Goal: Information Seeking & Learning: Check status

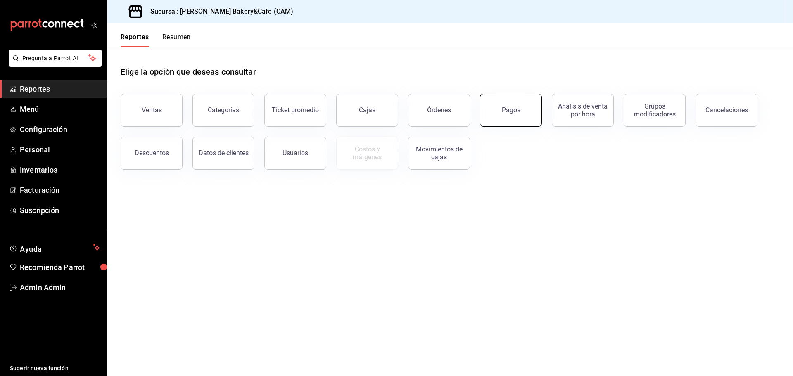
click at [513, 112] on div "Pagos" at bounding box center [511, 110] width 19 height 8
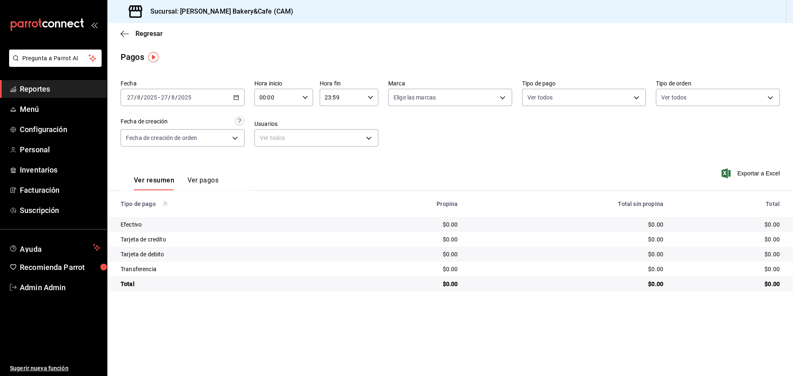
click at [86, 90] on span "Reportes" at bounding box center [60, 88] width 81 height 11
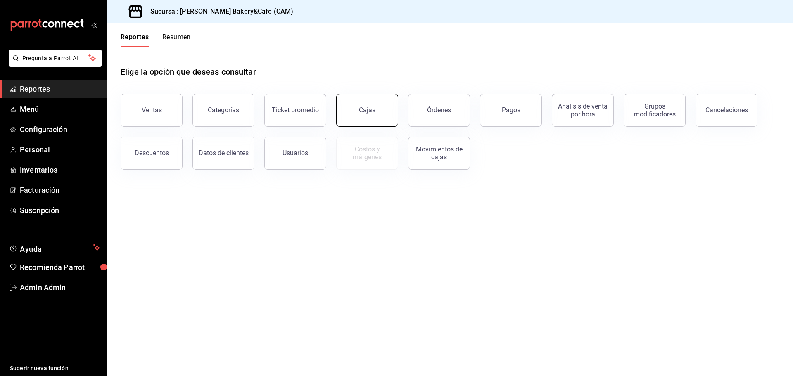
click at [364, 113] on div "Cajas" at bounding box center [367, 110] width 17 height 8
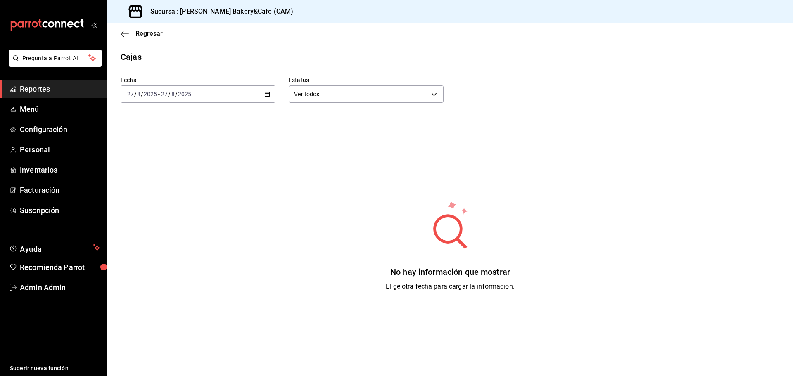
click at [47, 89] on span "Reportes" at bounding box center [60, 88] width 81 height 11
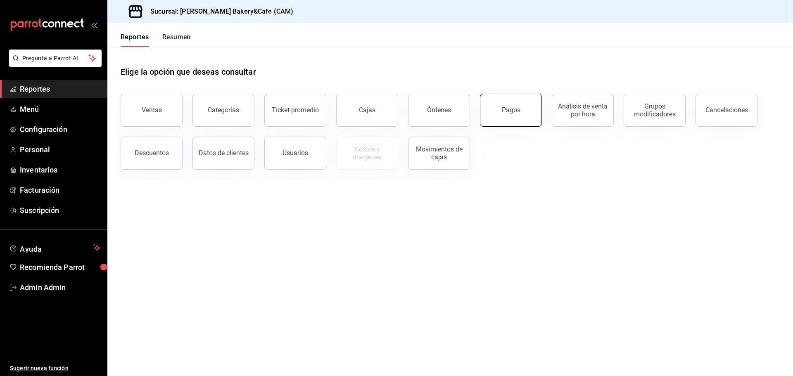
click at [507, 113] on div "Pagos" at bounding box center [511, 110] width 19 height 8
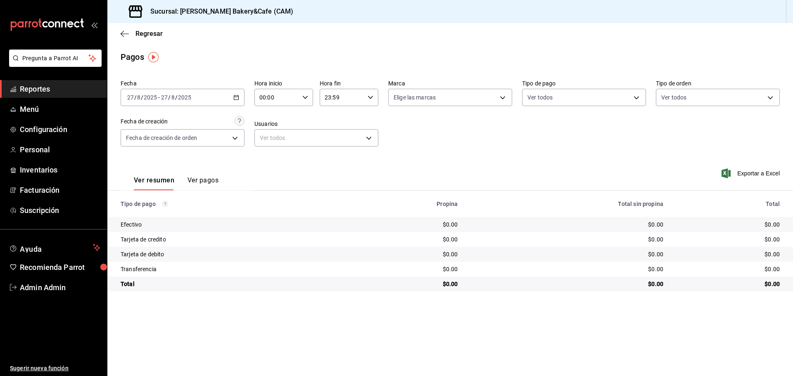
click at [204, 181] on button "Ver pagos" at bounding box center [202, 183] width 31 height 14
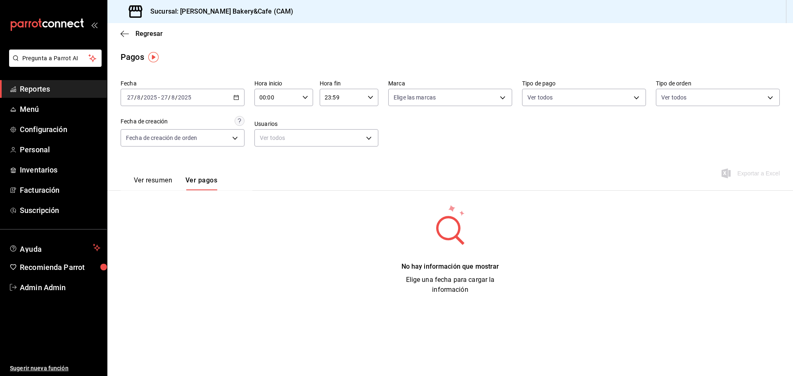
click at [142, 177] on button "Ver resumen" at bounding box center [153, 183] width 38 height 14
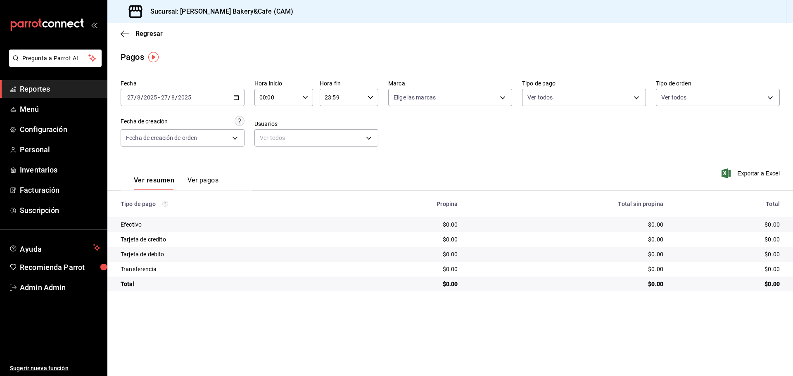
click at [56, 94] on span "Reportes" at bounding box center [60, 88] width 81 height 11
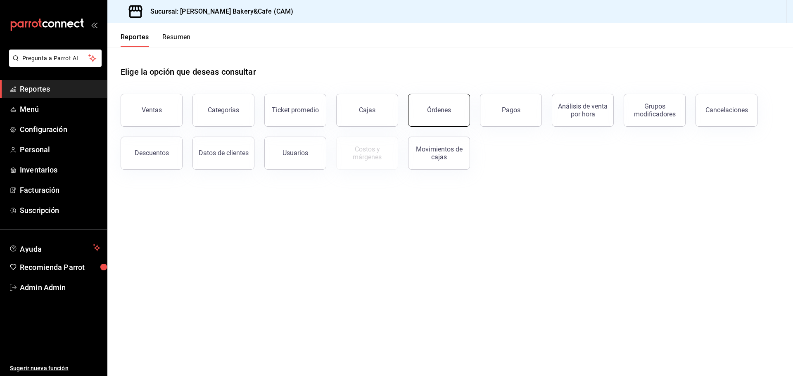
click at [442, 117] on button "Órdenes" at bounding box center [439, 110] width 62 height 33
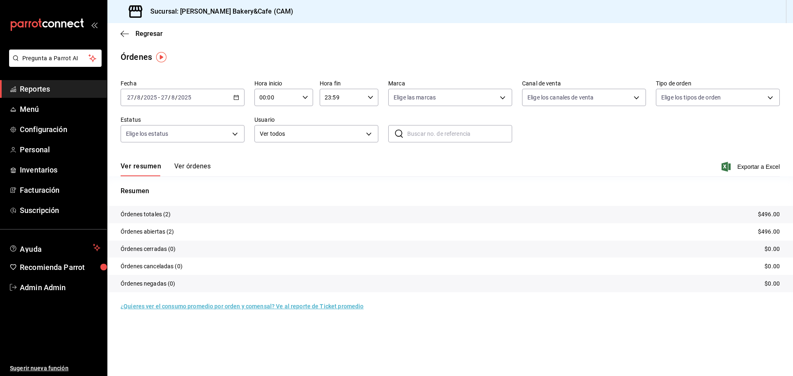
click at [199, 163] on button "Ver órdenes" at bounding box center [192, 169] width 36 height 14
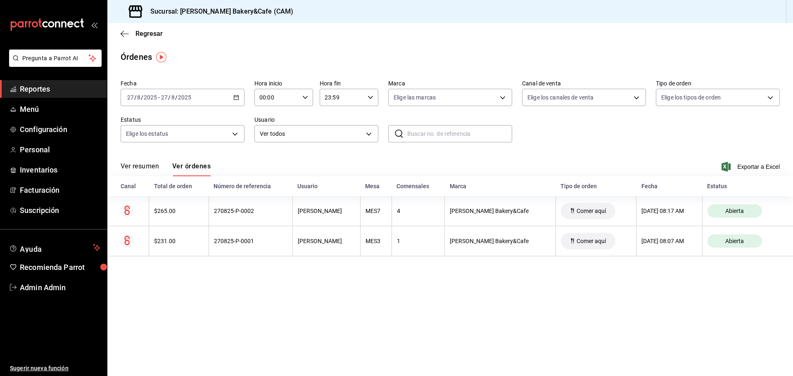
click at [143, 166] on button "Ver resumen" at bounding box center [140, 169] width 38 height 14
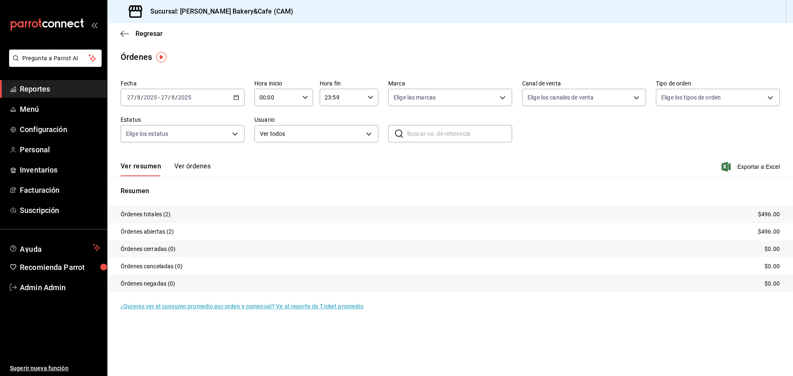
click at [196, 168] on button "Ver órdenes" at bounding box center [192, 169] width 36 height 14
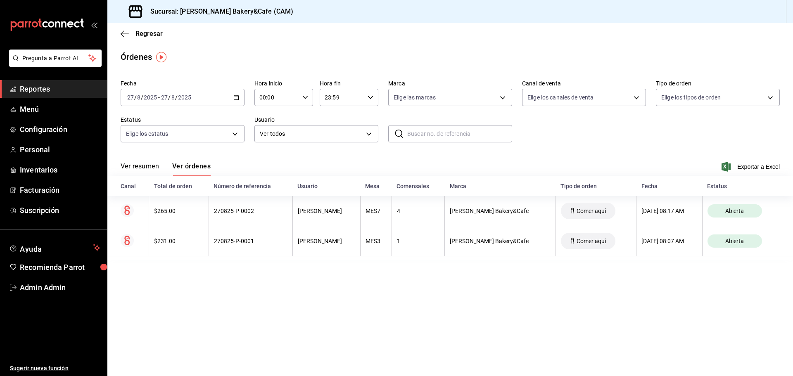
click at [141, 167] on button "Ver resumen" at bounding box center [140, 169] width 38 height 14
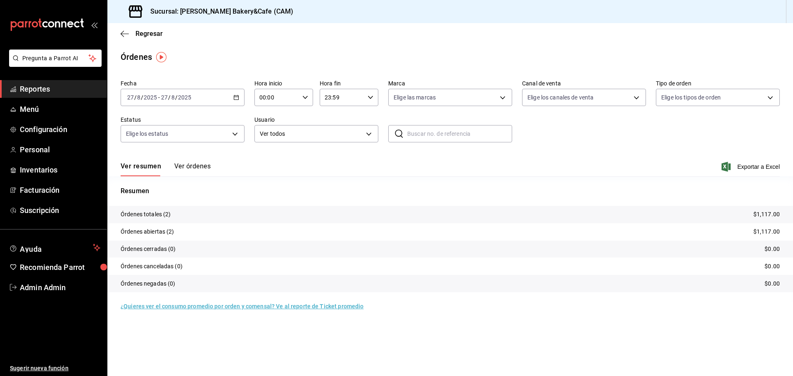
click at [196, 160] on div "Ver resumen Ver órdenes Exportar a Excel" at bounding box center [450, 164] width 659 height 24
click at [191, 166] on button "Ver órdenes" at bounding box center [192, 169] width 36 height 14
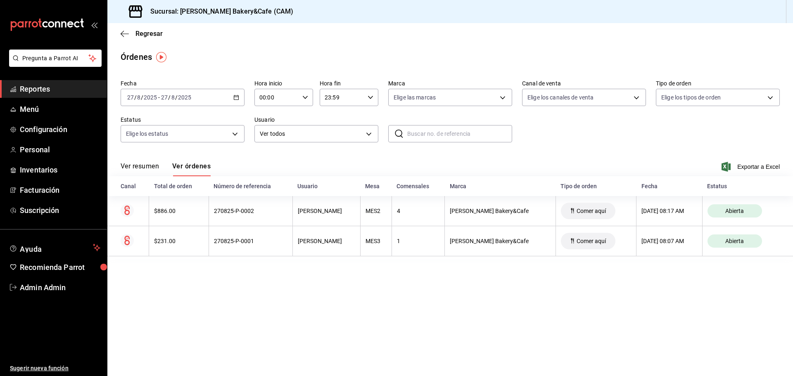
click at [144, 164] on button "Ver resumen" at bounding box center [140, 169] width 38 height 14
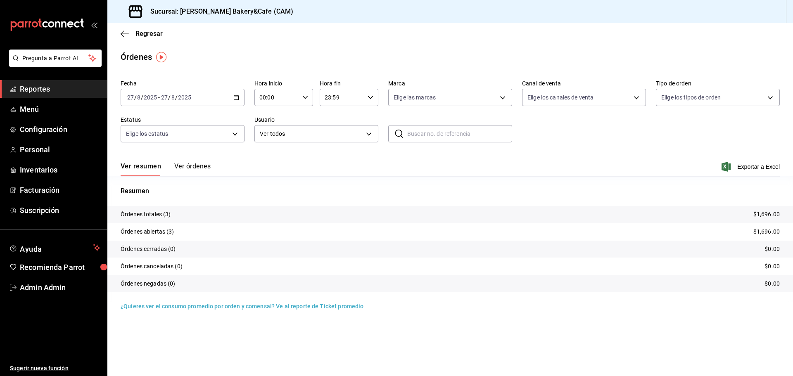
click at [190, 167] on button "Ver órdenes" at bounding box center [192, 169] width 36 height 14
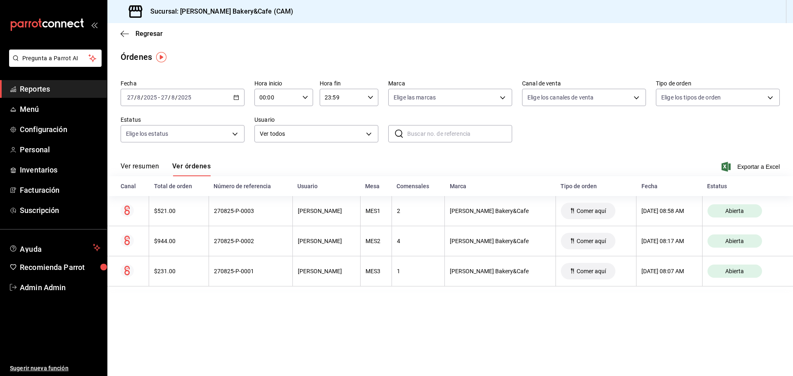
click at [137, 167] on button "Ver resumen" at bounding box center [140, 169] width 38 height 14
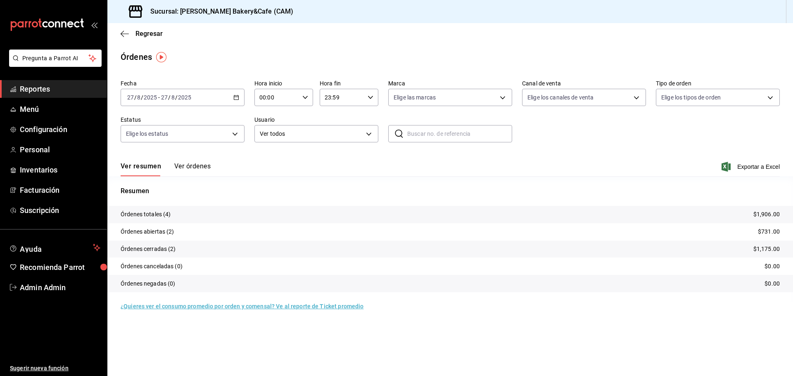
click at [190, 161] on div "Ver resumen Ver órdenes Exportar a Excel" at bounding box center [450, 164] width 659 height 24
click at [192, 168] on button "Ver órdenes" at bounding box center [192, 169] width 36 height 14
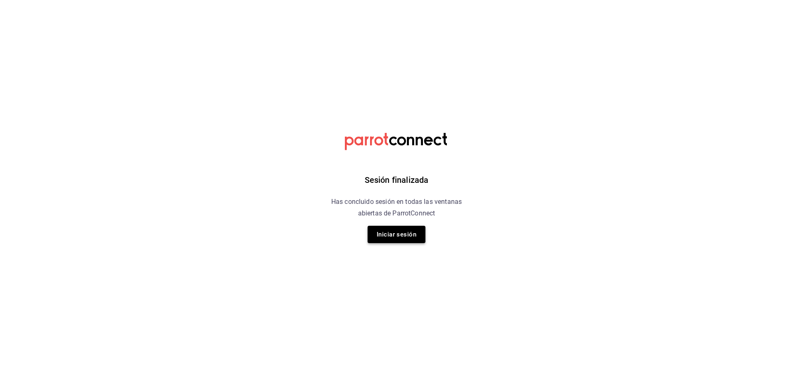
click at [406, 230] on button "Iniciar sesión" at bounding box center [397, 234] width 58 height 17
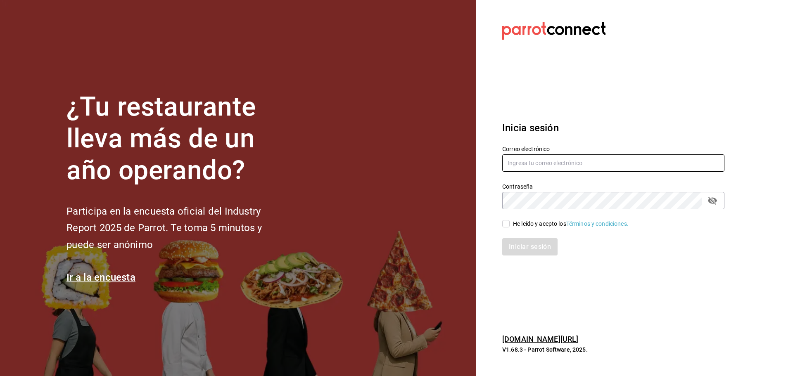
type input "fiore@cam.com"
click at [506, 223] on input "He leído y acepto los Términos y condiciones." at bounding box center [505, 223] width 7 height 7
checkbox input "true"
click at [530, 250] on button "Iniciar sesión" at bounding box center [530, 246] width 56 height 17
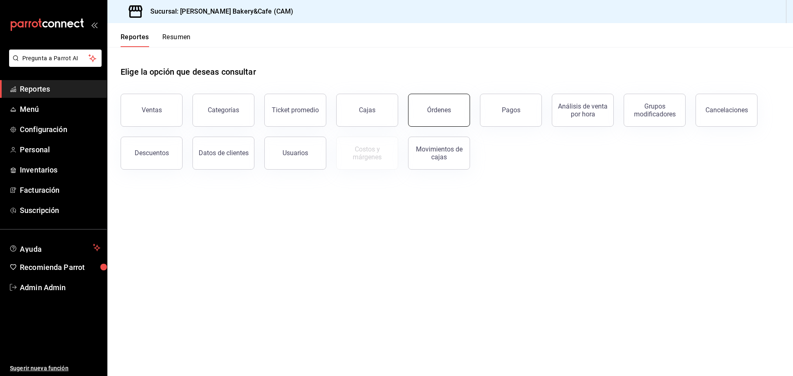
click at [444, 111] on div "Órdenes" at bounding box center [439, 110] width 24 height 8
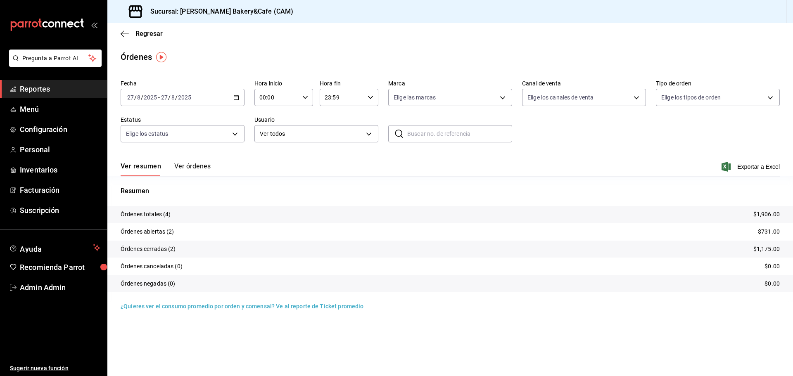
click at [187, 166] on button "Ver órdenes" at bounding box center [192, 169] width 36 height 14
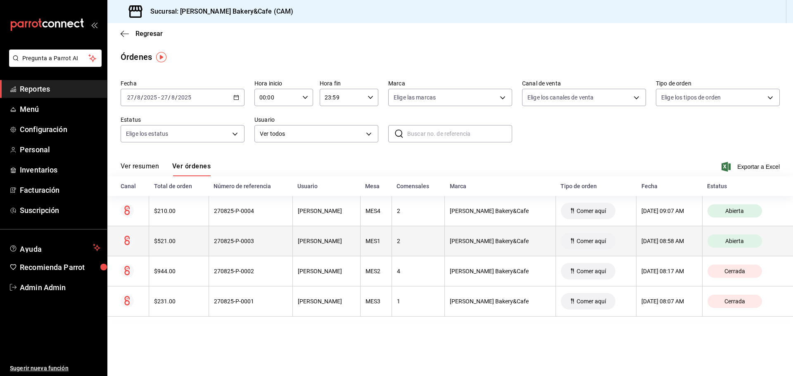
click at [724, 244] on span "Abierta" at bounding box center [734, 241] width 25 height 7
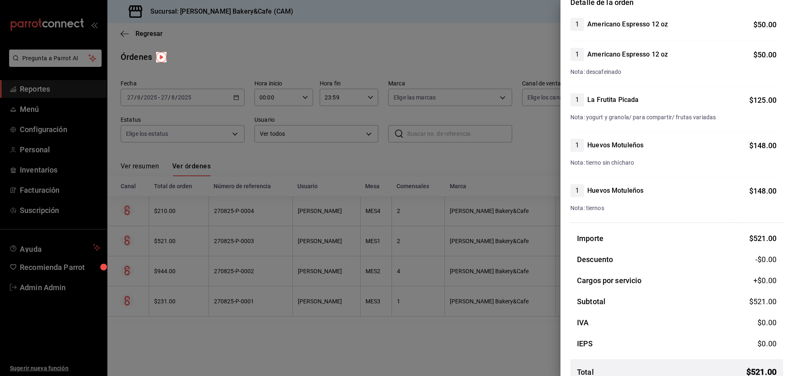
scroll to position [83, 0]
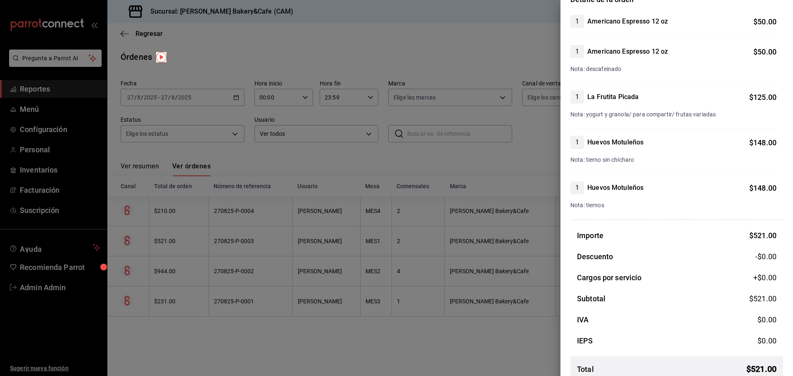
click at [463, 206] on div at bounding box center [396, 188] width 793 height 376
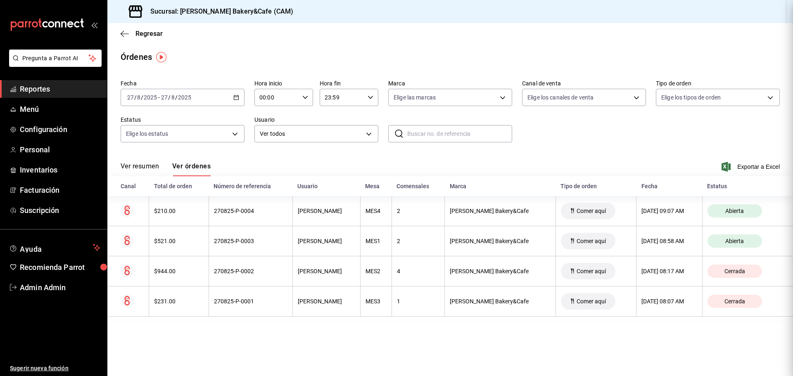
scroll to position [0, 0]
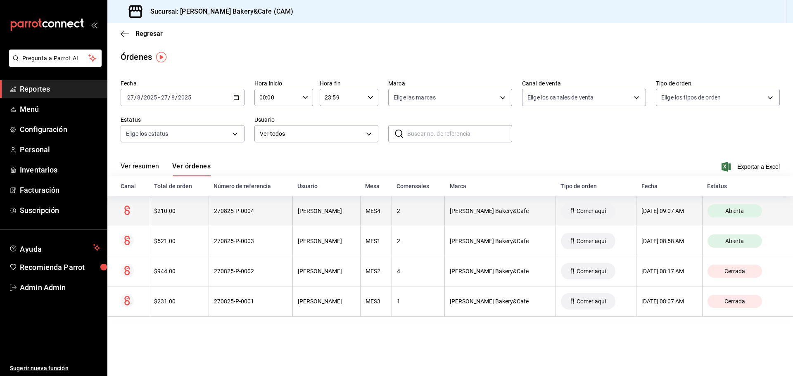
click at [462, 205] on th "[PERSON_NAME] Bakery&Cafe" at bounding box center [500, 211] width 111 height 30
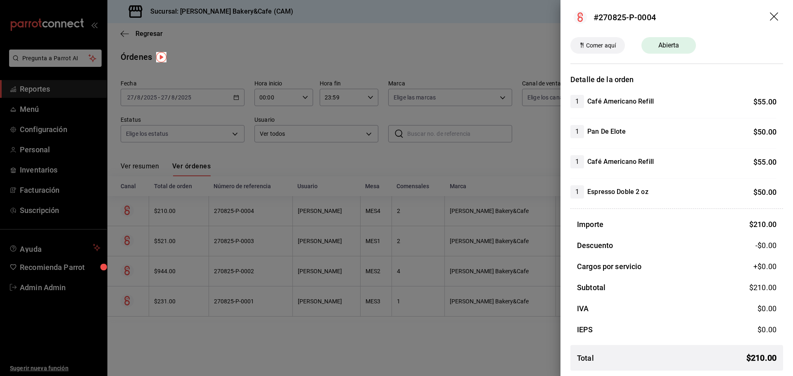
scroll to position [4, 0]
click at [414, 240] on div at bounding box center [396, 188] width 793 height 376
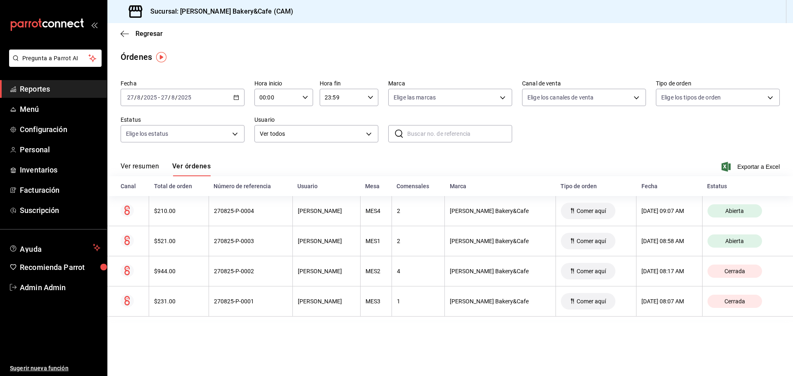
click at [138, 165] on button "Ver resumen" at bounding box center [140, 169] width 38 height 14
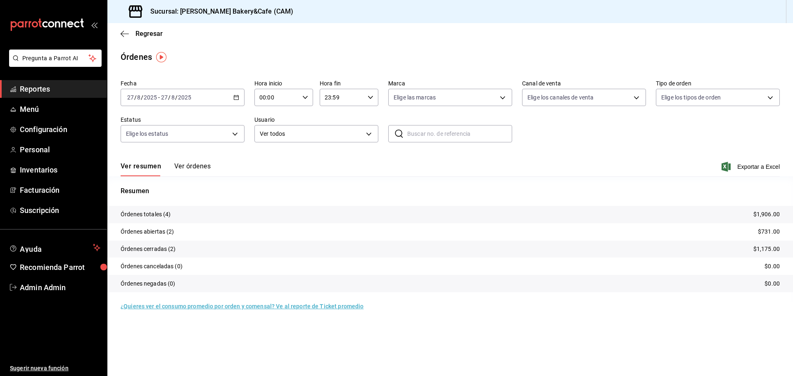
click at [190, 166] on button "Ver órdenes" at bounding box center [192, 169] width 36 height 14
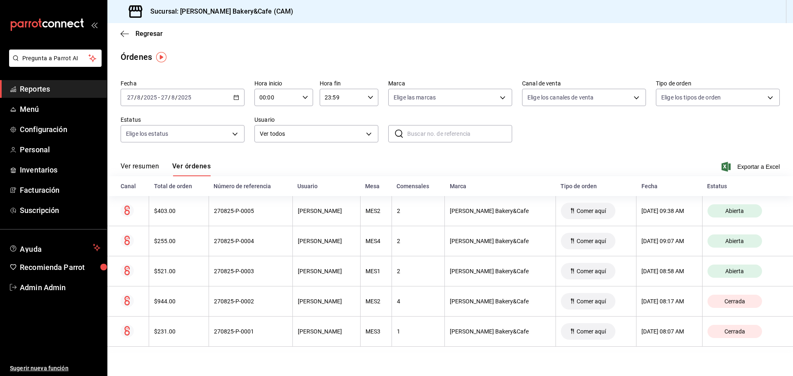
click at [131, 166] on button "Ver resumen" at bounding box center [140, 169] width 38 height 14
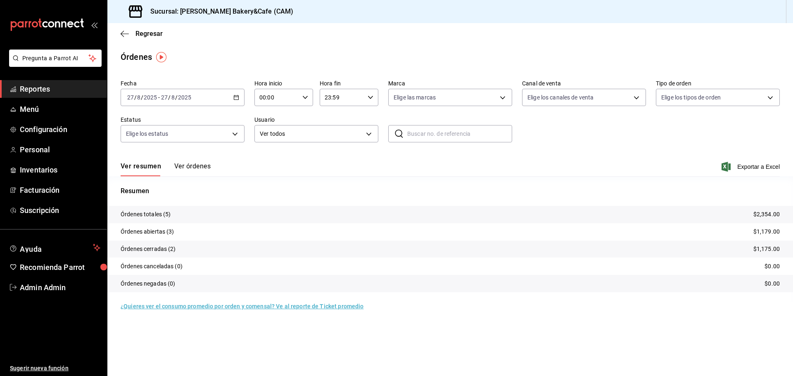
click at [203, 164] on button "Ver órdenes" at bounding box center [192, 169] width 36 height 14
